Goal: Task Accomplishment & Management: Manage account settings

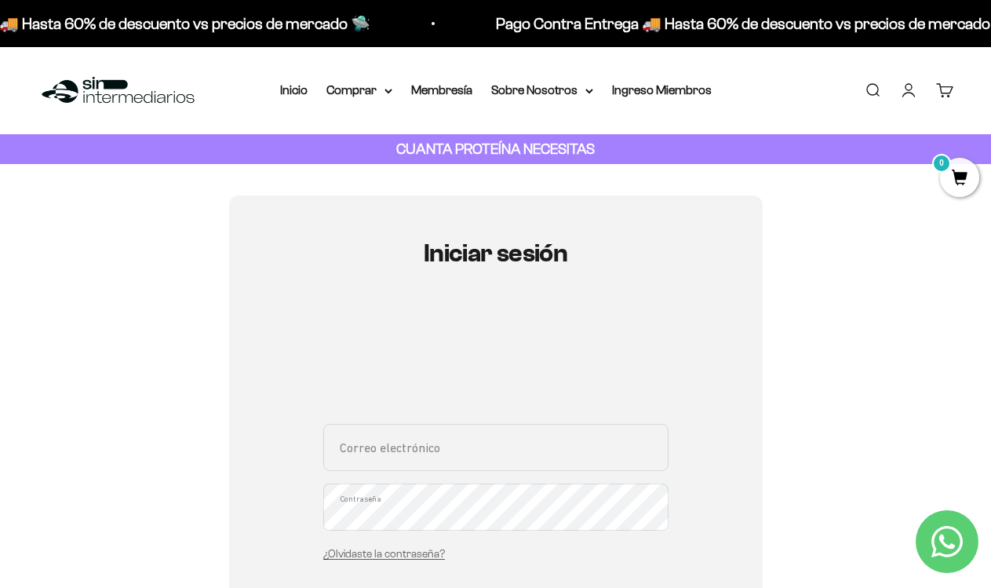
type input "[EMAIL_ADDRESS][DOMAIN_NAME]"
click at [504, 553] on div "sierrarochels@hotmail.com Correo electrónico Contraseña ¿Olvidaste la contraseñ…" at bounding box center [495, 497] width 345 height 146
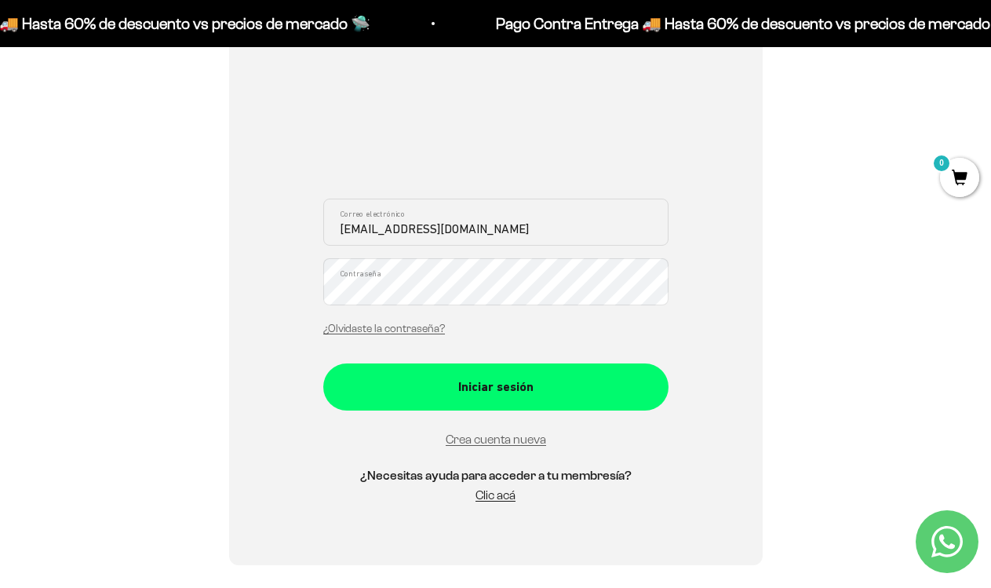
scroll to position [232, 0]
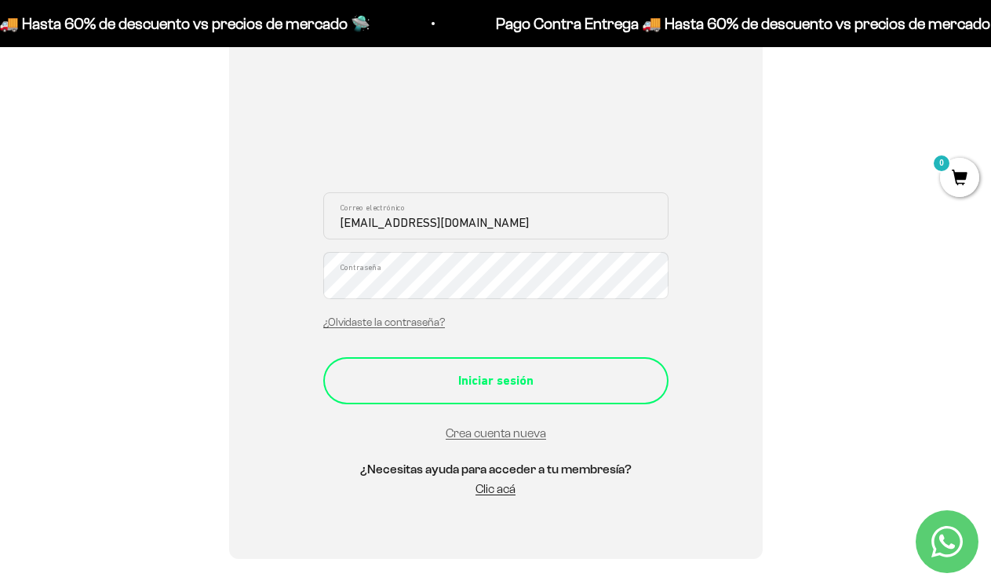
click at [483, 384] on div "Iniciar sesión" at bounding box center [496, 380] width 283 height 20
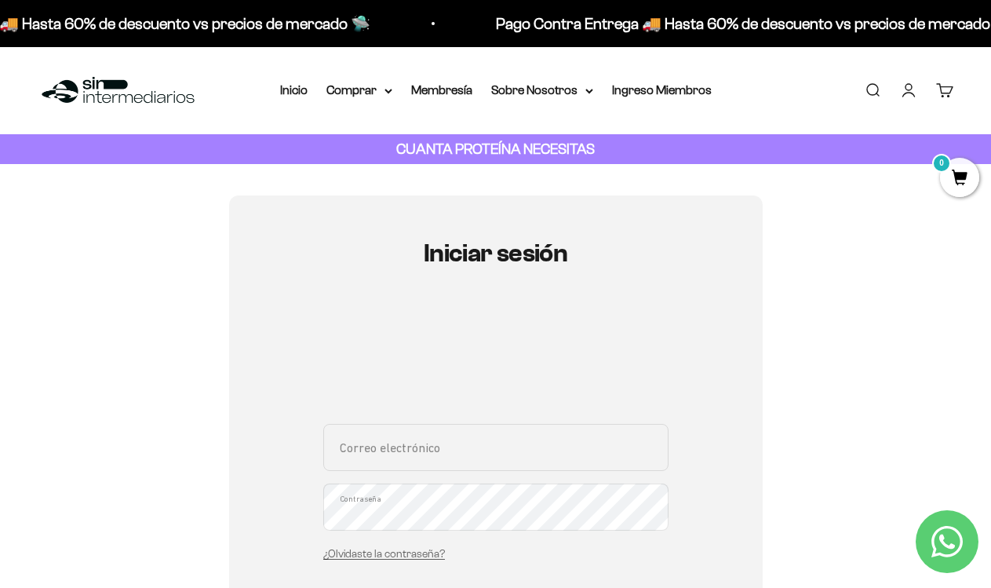
type input "[EMAIL_ADDRESS][DOMAIN_NAME]"
click at [538, 556] on div "[EMAIL_ADDRESS][DOMAIN_NAME] Correo electrónico Contraseña ¿Olvidaste la contra…" at bounding box center [495, 497] width 345 height 146
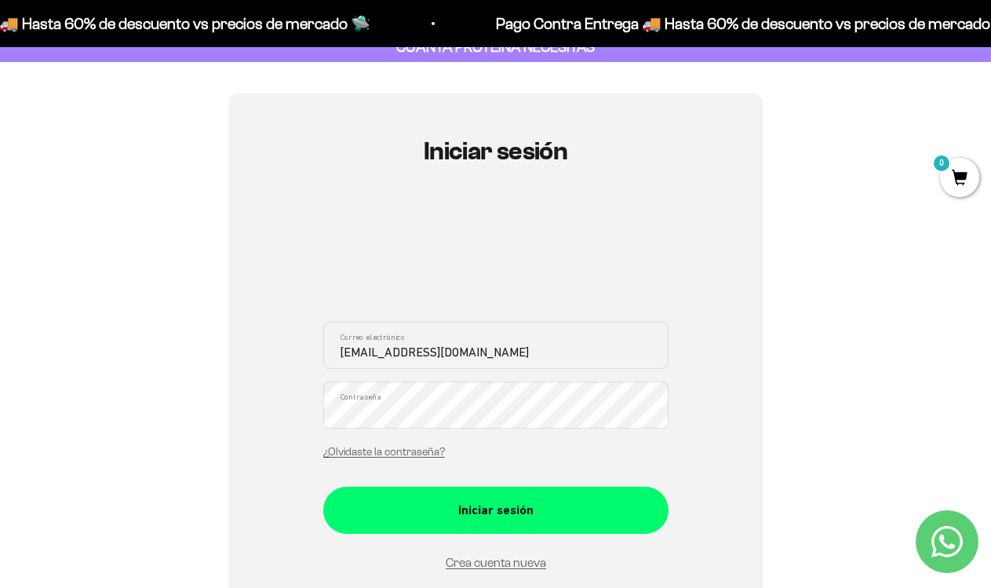
scroll to position [111, 0]
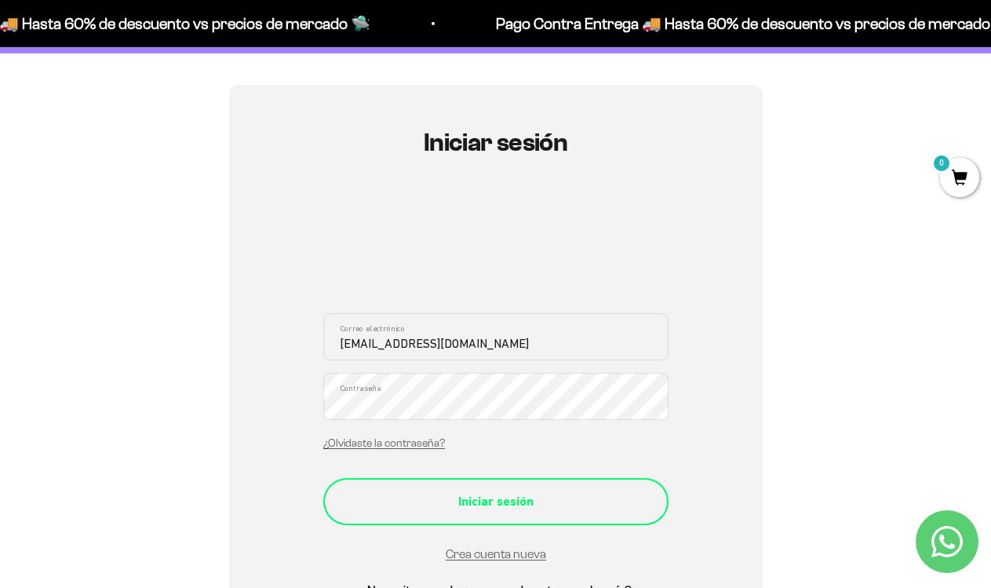
click at [498, 494] on div "Iniciar sesión" at bounding box center [496, 501] width 283 height 20
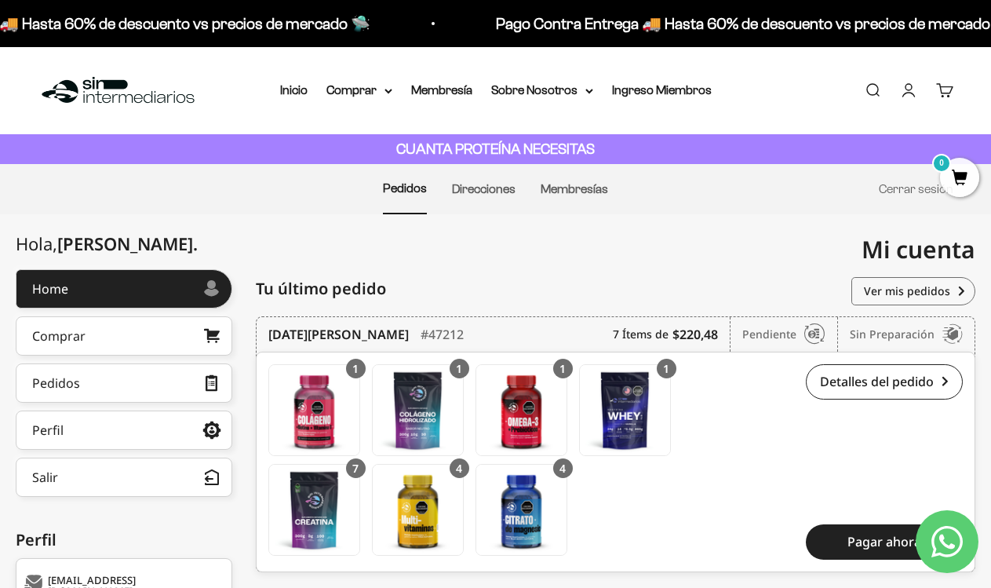
click at [748, 388] on div "Detalles del pedido #47212 $220,48 Pagar ahora" at bounding box center [823, 461] width 280 height 195
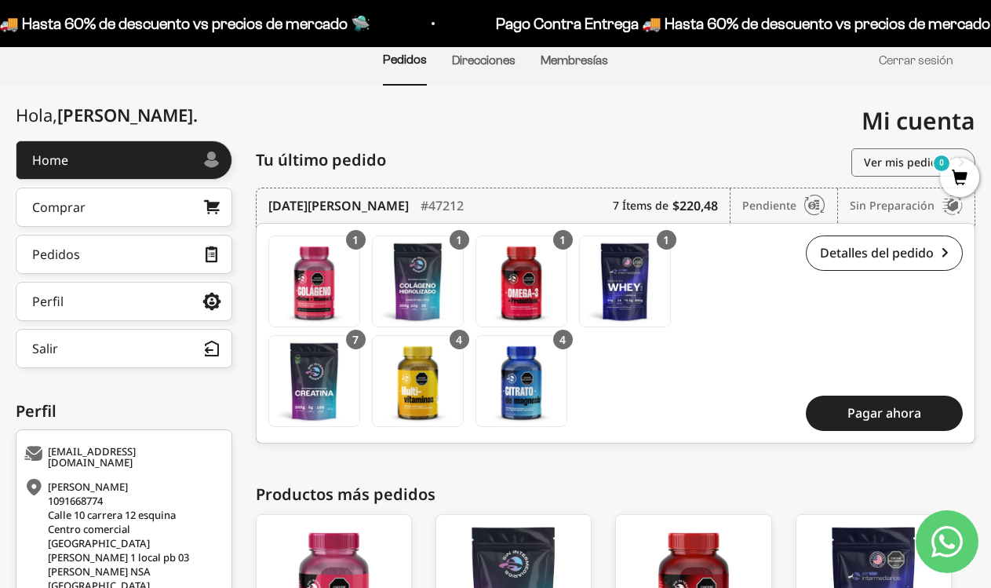
scroll to position [140, 0]
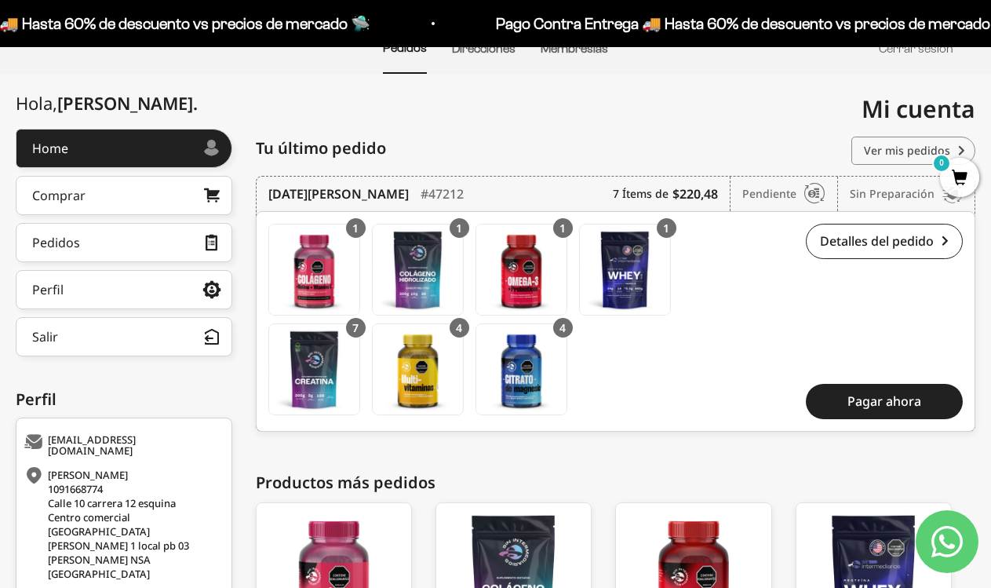
click at [912, 143] on link "Ver mis pedidos" at bounding box center [914, 151] width 124 height 28
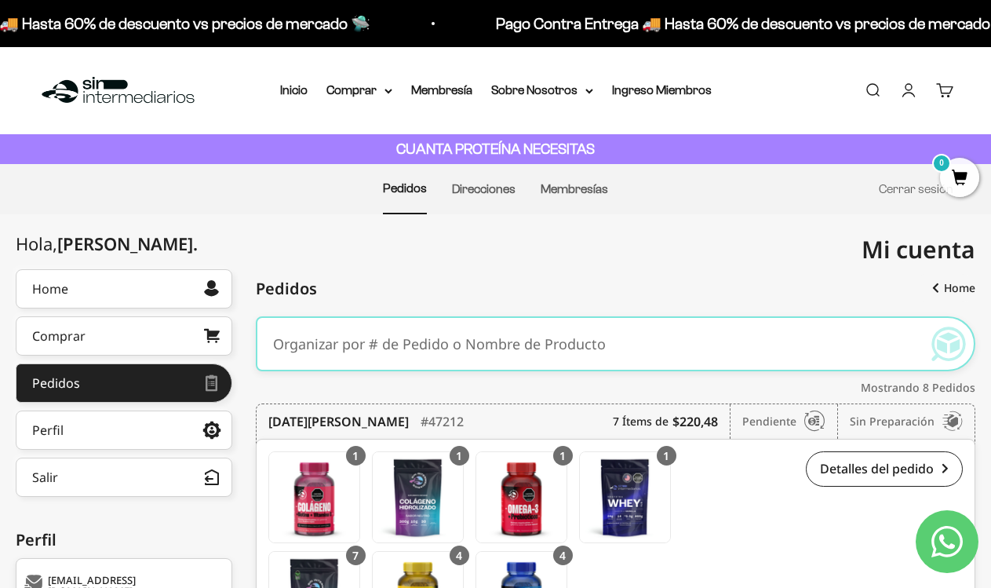
click at [736, 504] on div "Detalles del pedido #47212 $220,48 Pagar ahora" at bounding box center [823, 548] width 280 height 195
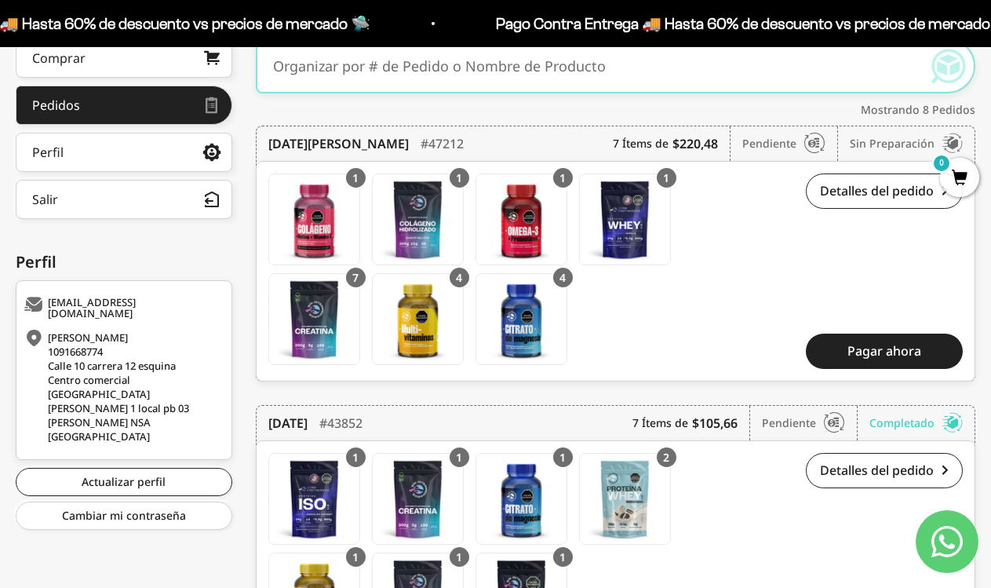
scroll to position [253, 0]
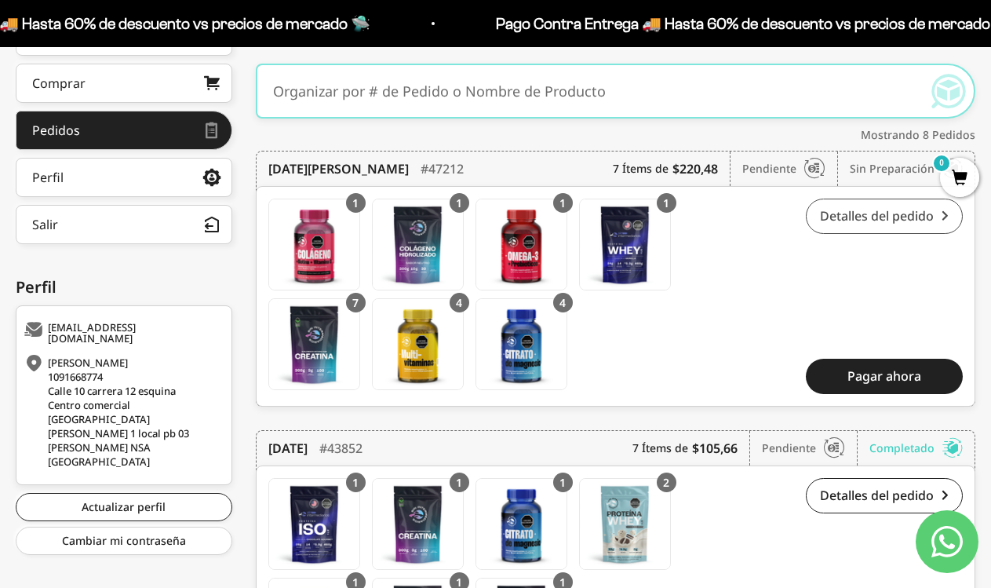
click at [879, 210] on link "Detalles del pedido" at bounding box center [884, 216] width 157 height 35
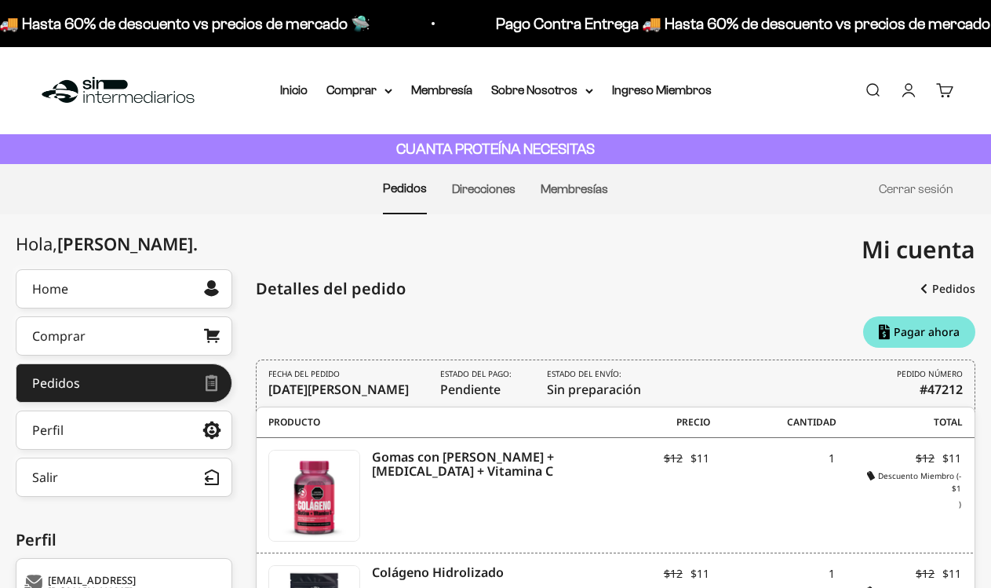
click at [739, 296] on div "Detalles del pedido" at bounding box center [616, 288] width 720 height 39
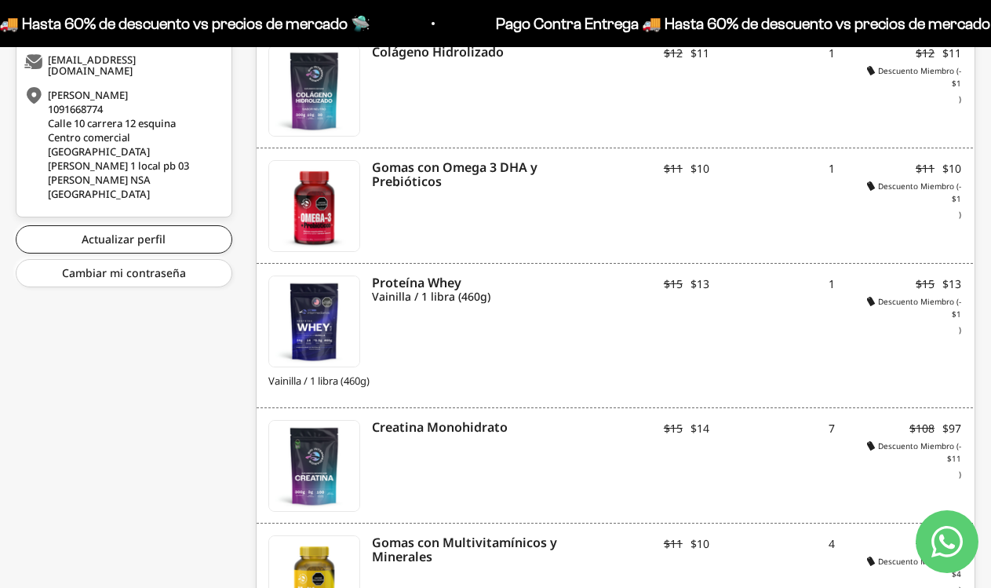
scroll to position [595, 0]
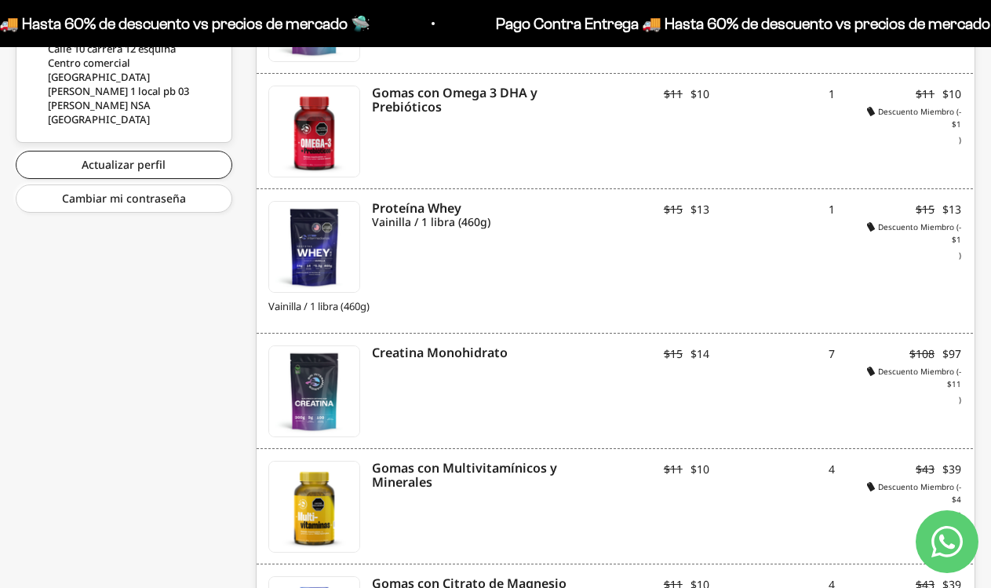
click at [166, 247] on div "Hola, Lumar Fernando . Home Comprar Pedidos Perfil Información personal Direcci…" at bounding box center [124, 336] width 217 height 1325
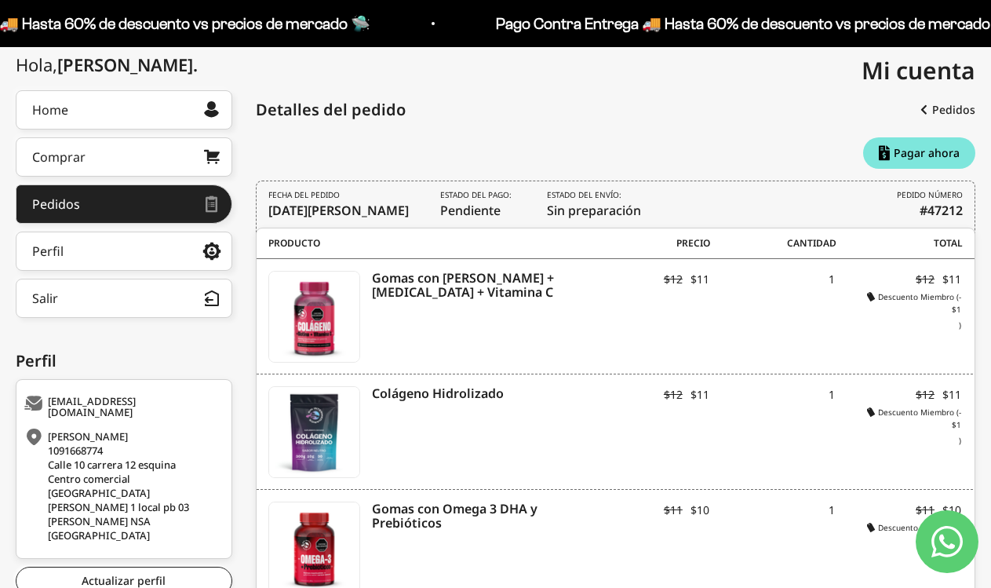
scroll to position [142, 0]
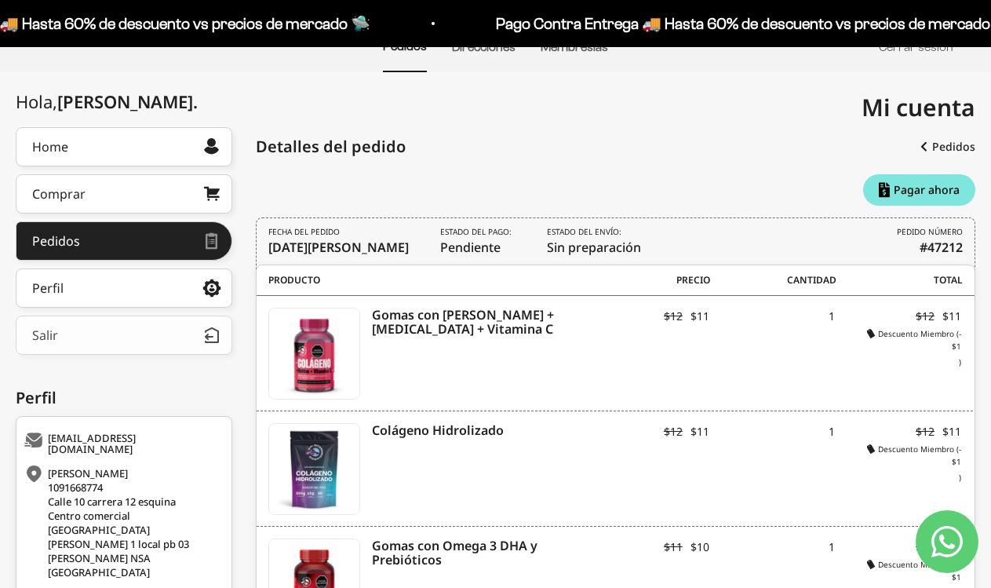
click at [133, 337] on button "Salir" at bounding box center [124, 335] width 217 height 39
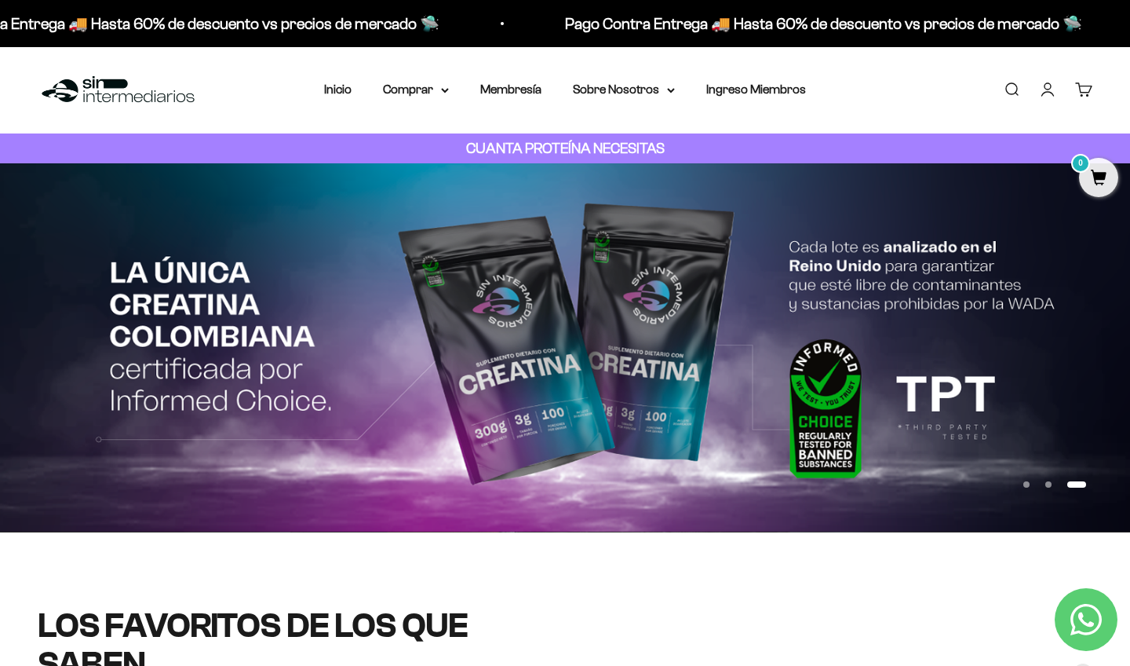
scroll to position [-1, 0]
